Goal: Find specific page/section: Find specific page/section

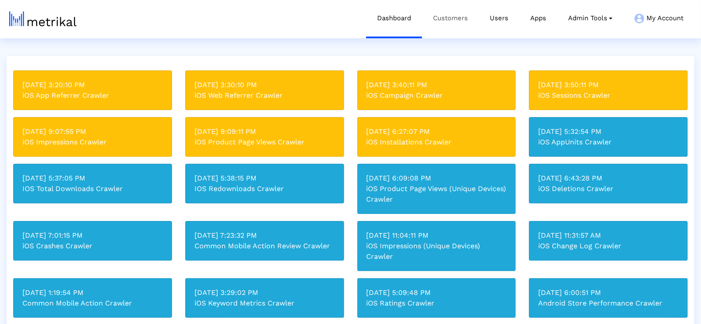
click at [450, 18] on link "Customers" at bounding box center [450, 18] width 57 height 37
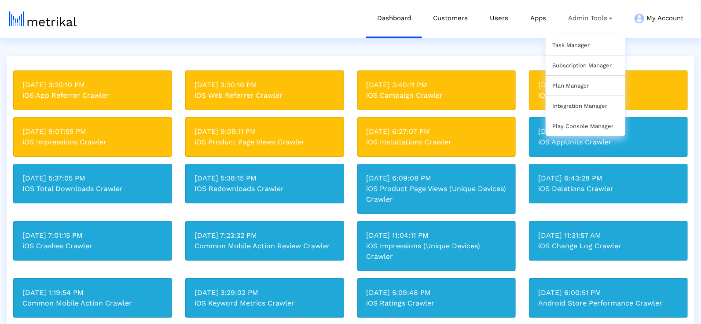
click at [641, 48] on html "Dashboard Customers Users Apps Admin Tools Task Manager Subscription Manager Pl…" at bounding box center [350, 217] width 701 height 434
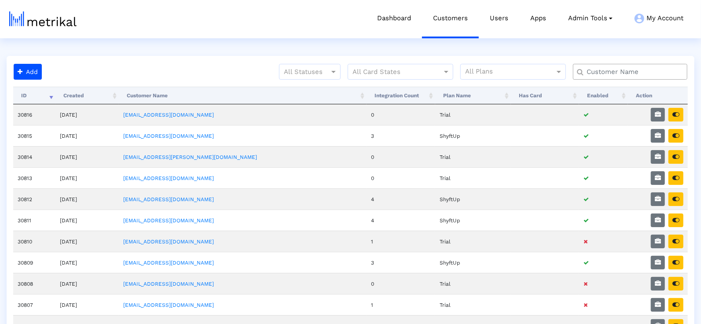
click at [612, 74] on input "text" at bounding box center [631, 71] width 103 height 9
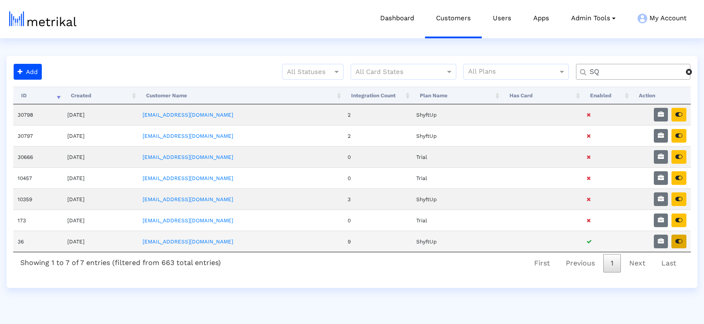
type input "SQ"
click at [680, 242] on button "button" at bounding box center [678, 241] width 15 height 14
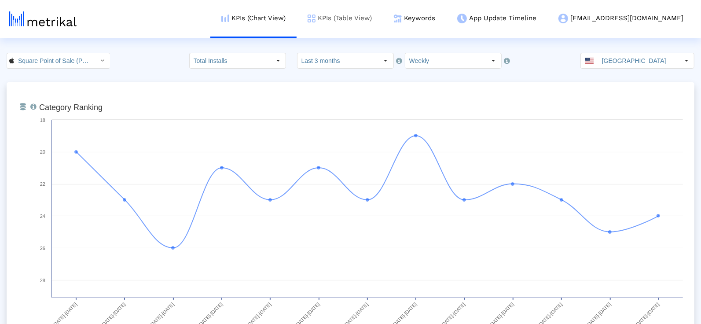
click at [372, 22] on link "KPIs (Table View)" at bounding box center [339, 18] width 86 height 37
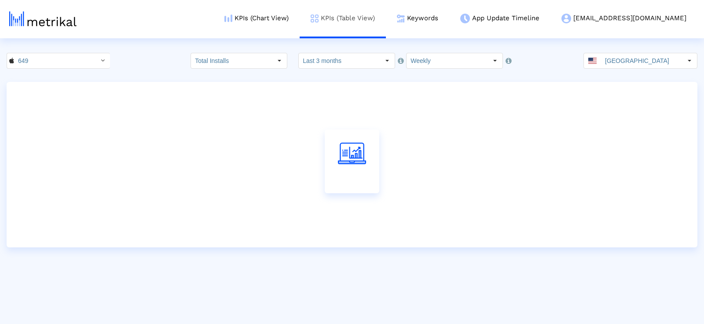
click at [371, 19] on link "KPIs (Table View)" at bounding box center [343, 18] width 86 height 37
